Goal: Find contact information: Find contact information

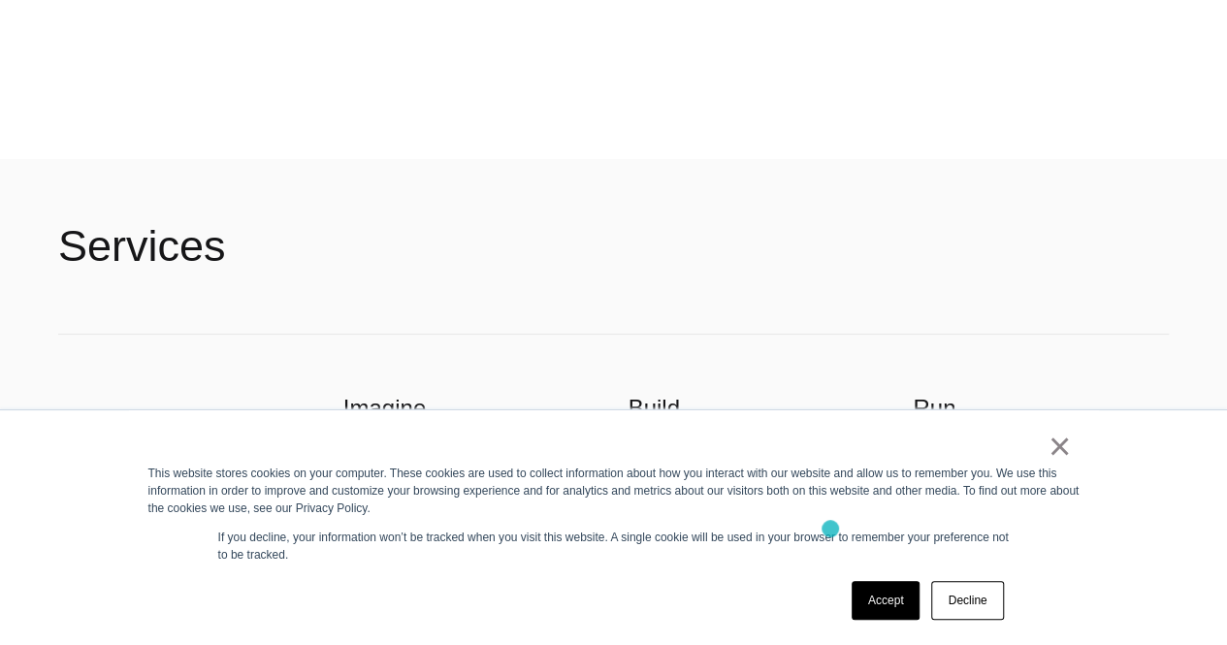
scroll to position [3715, 0]
click at [1065, 450] on link "×" at bounding box center [1060, 446] width 23 height 17
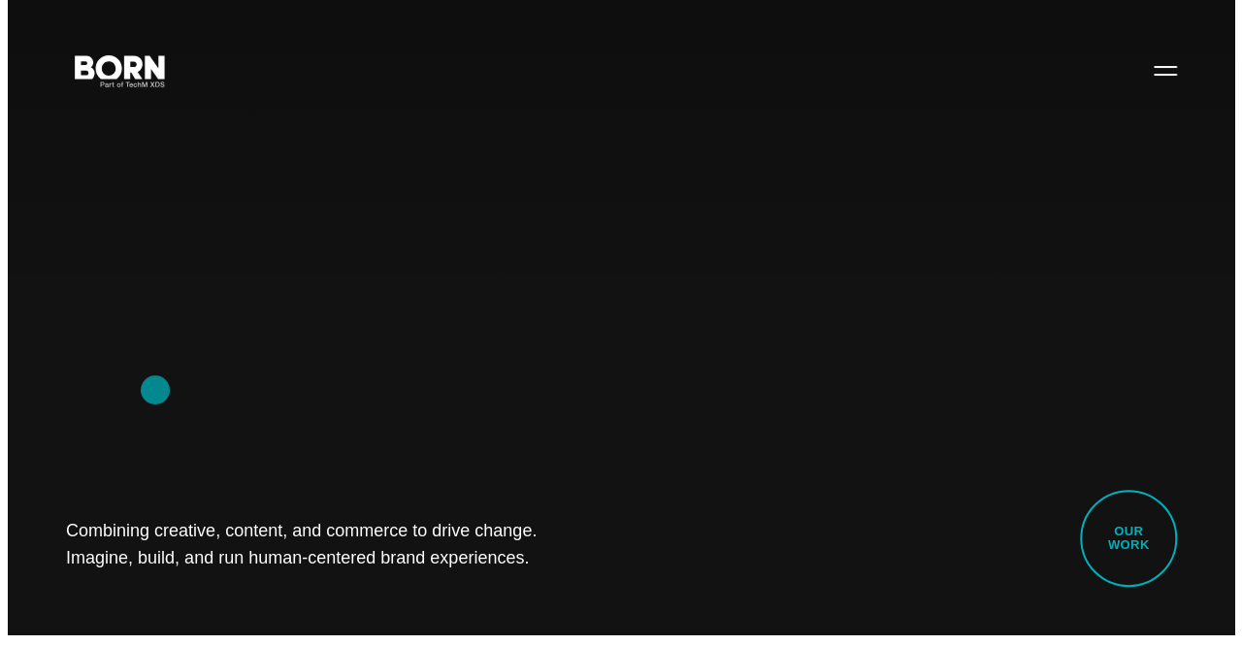
scroll to position [0, 0]
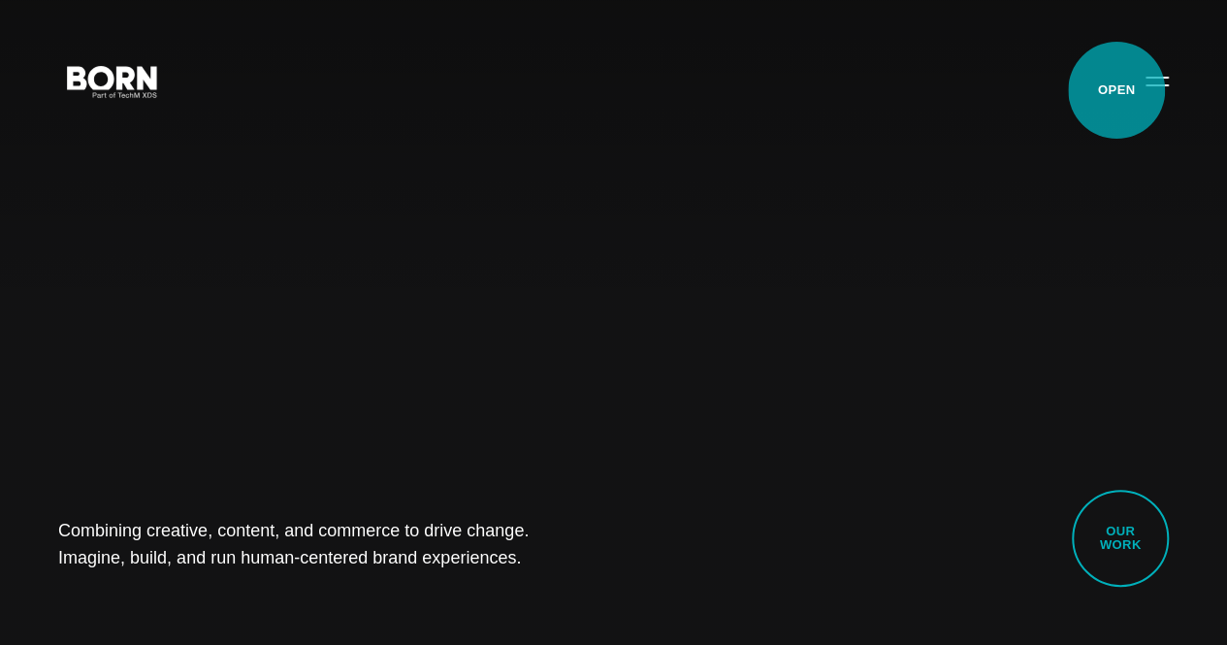
click at [1134, 90] on button "Primary Menu" at bounding box center [1157, 80] width 47 height 41
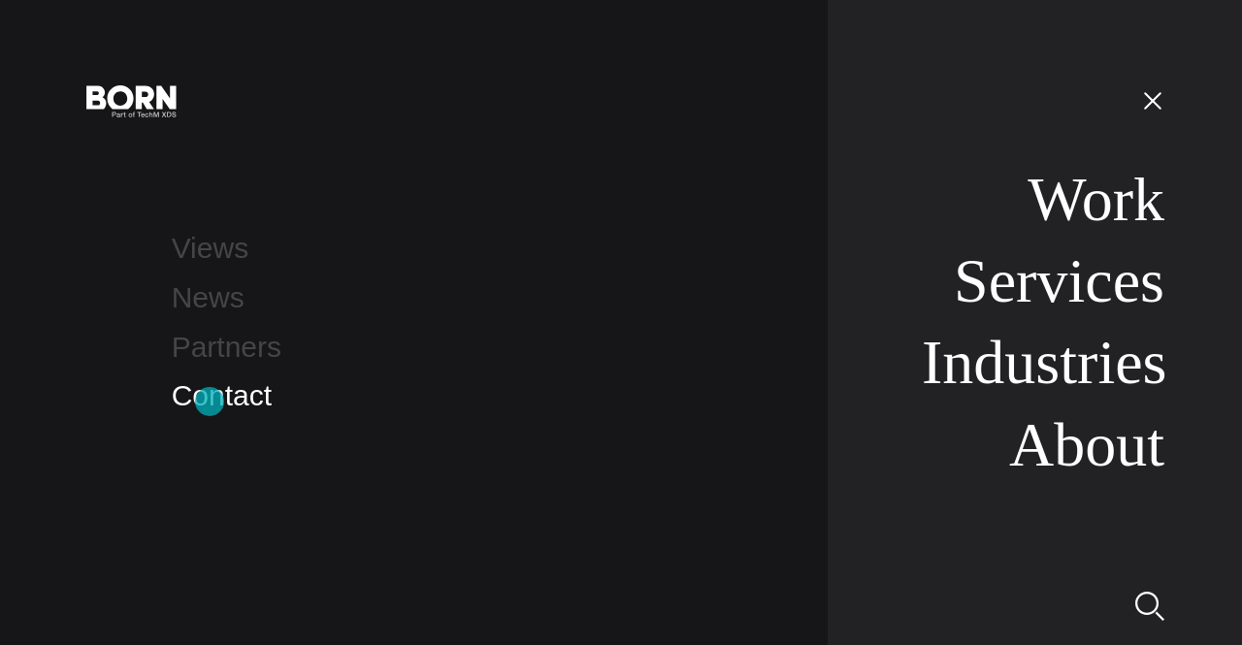
click at [210, 402] on link "Contact" at bounding box center [222, 395] width 100 height 32
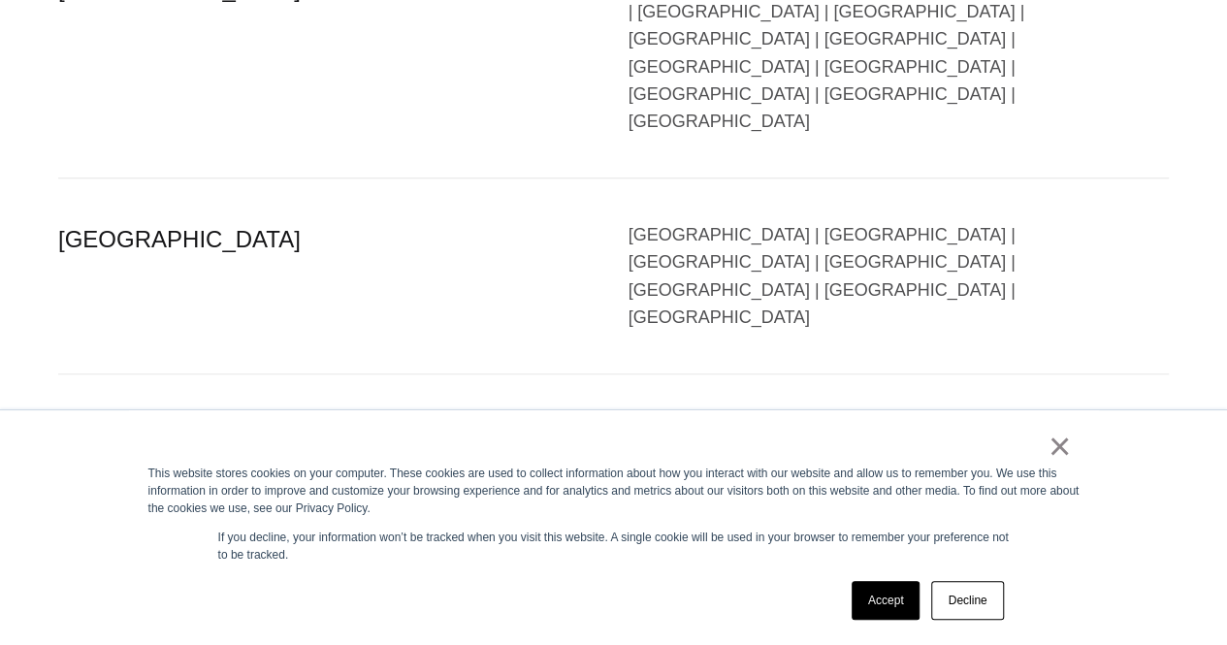
scroll to position [4201, 0]
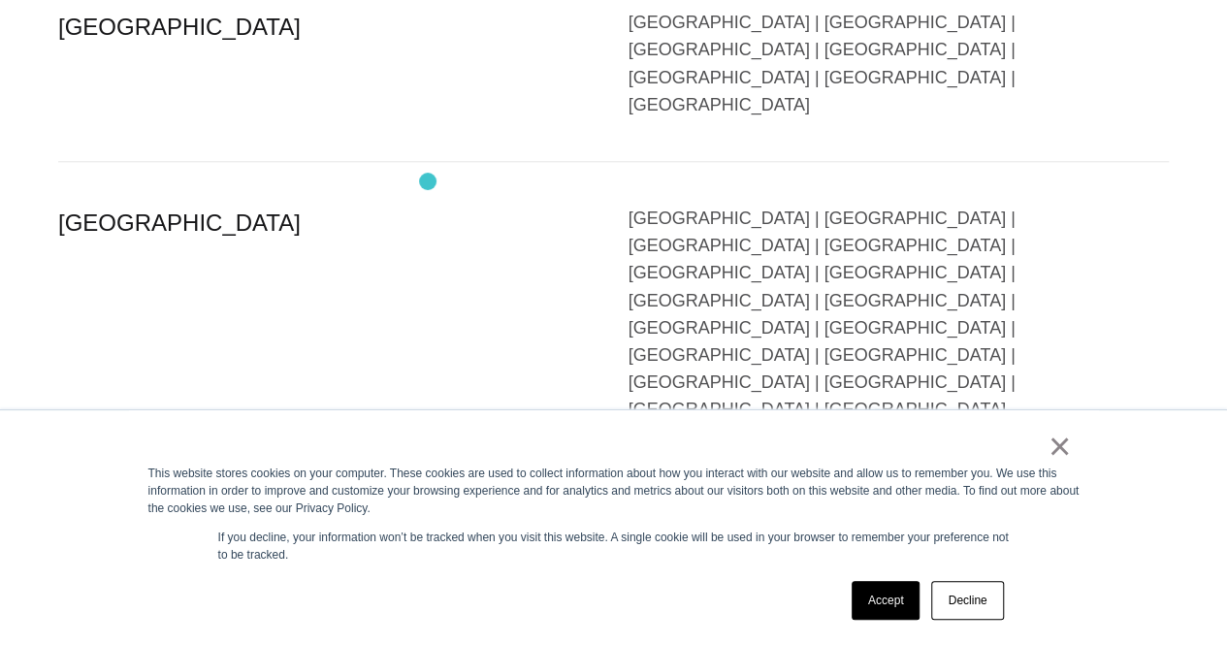
scroll to position [4531, 0]
